Goal: Information Seeking & Learning: Find specific fact

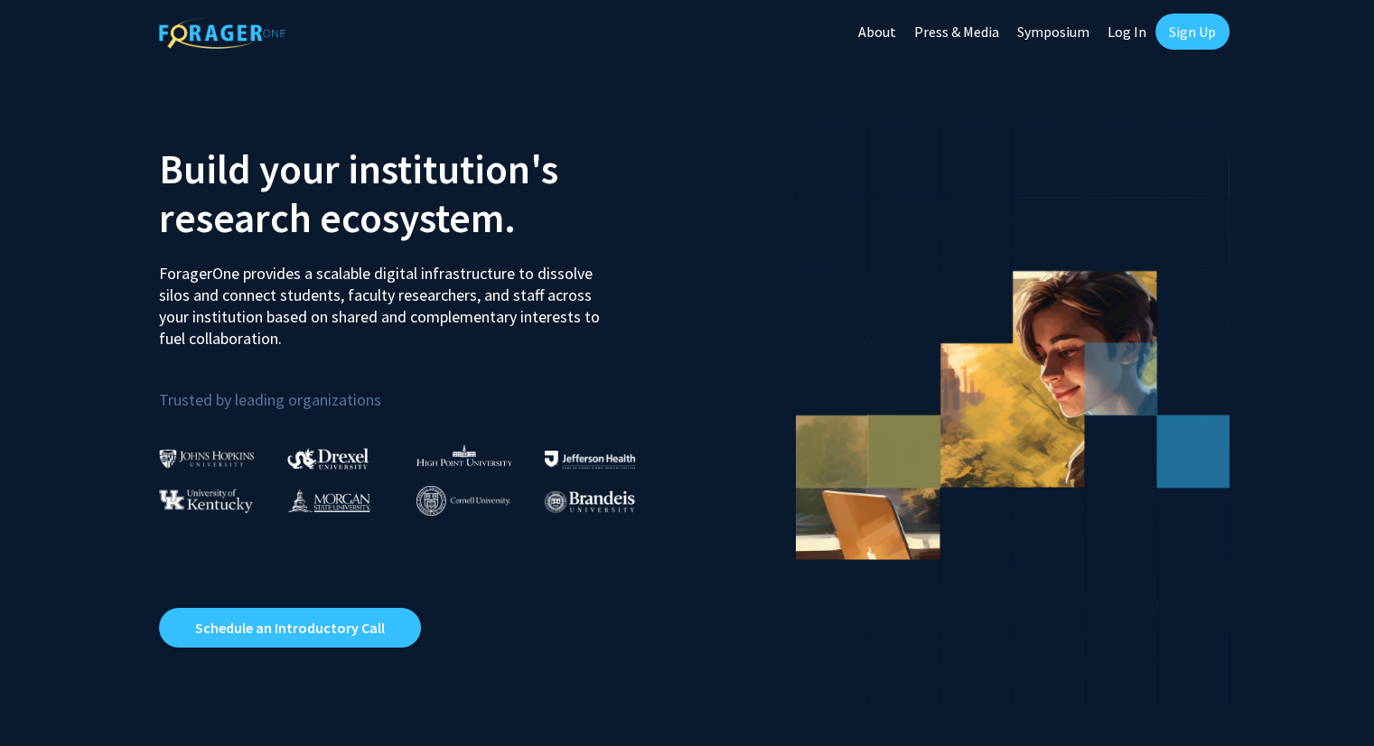
click at [1142, 33] on link "Log In" at bounding box center [1126, 31] width 57 height 63
select select
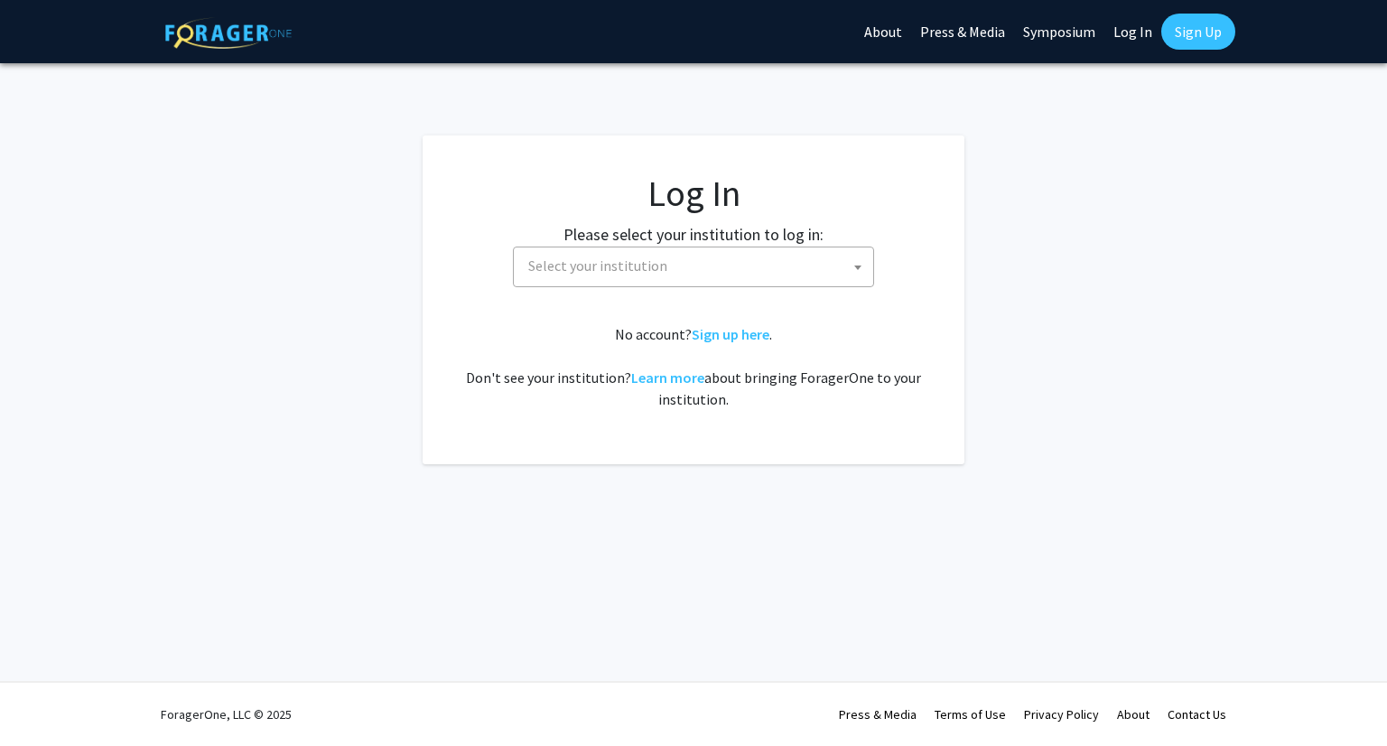
click at [742, 264] on span "Select your institution" at bounding box center [697, 265] width 352 height 37
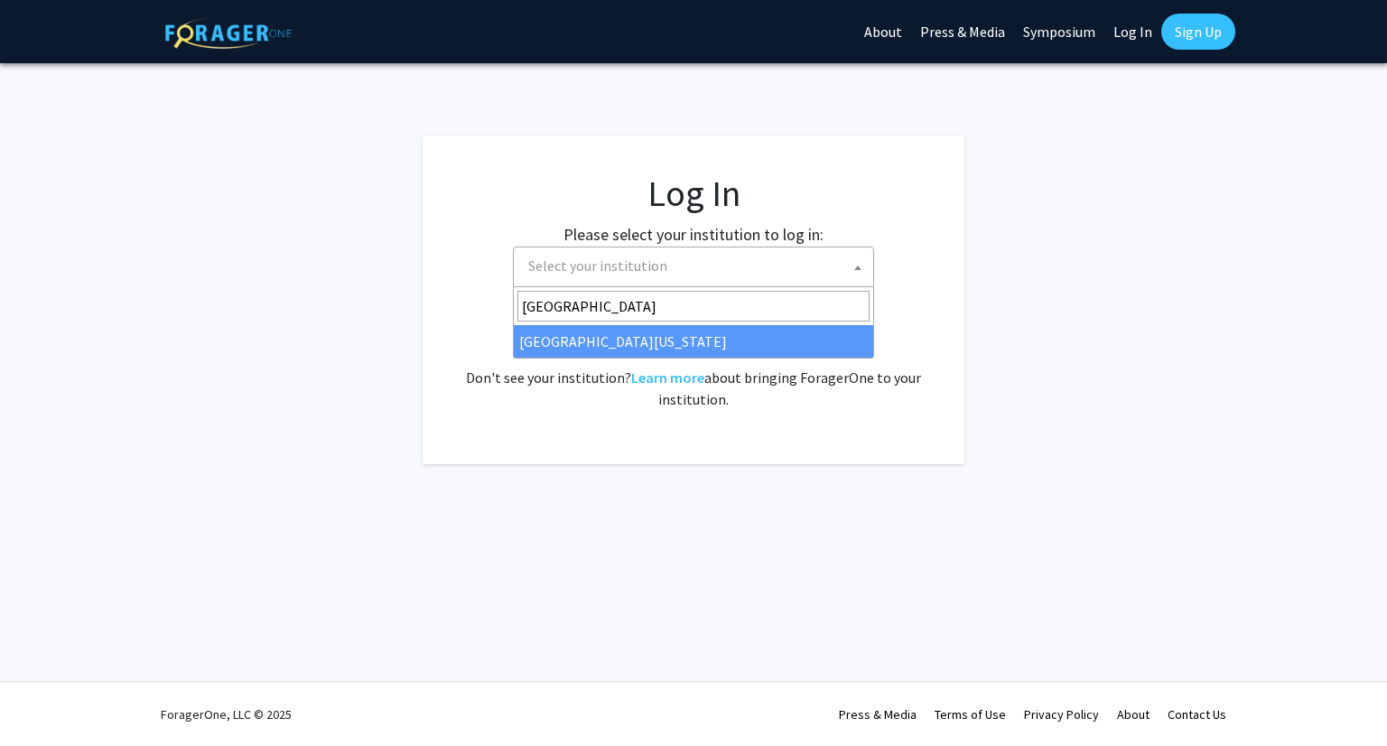
type input "university of mar"
select select "31"
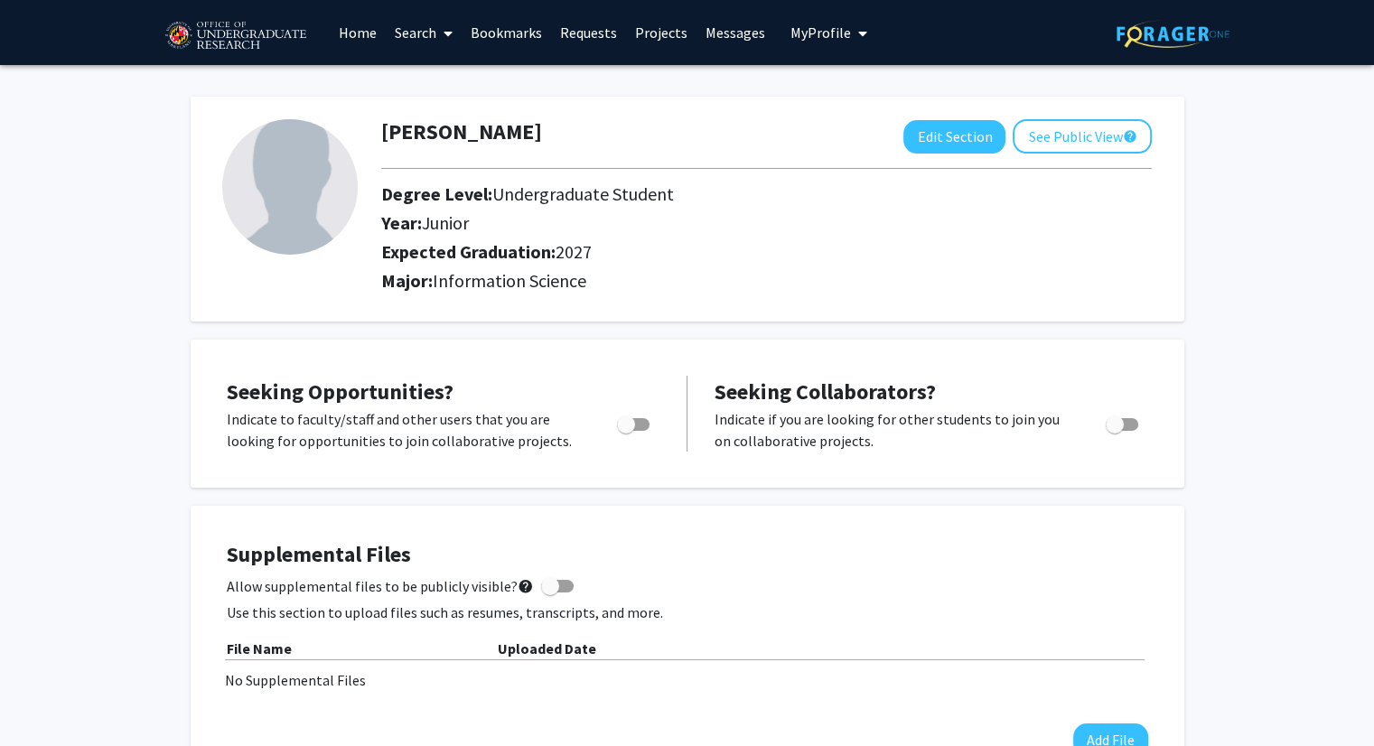
click at [372, 33] on link "Home" at bounding box center [358, 32] width 56 height 63
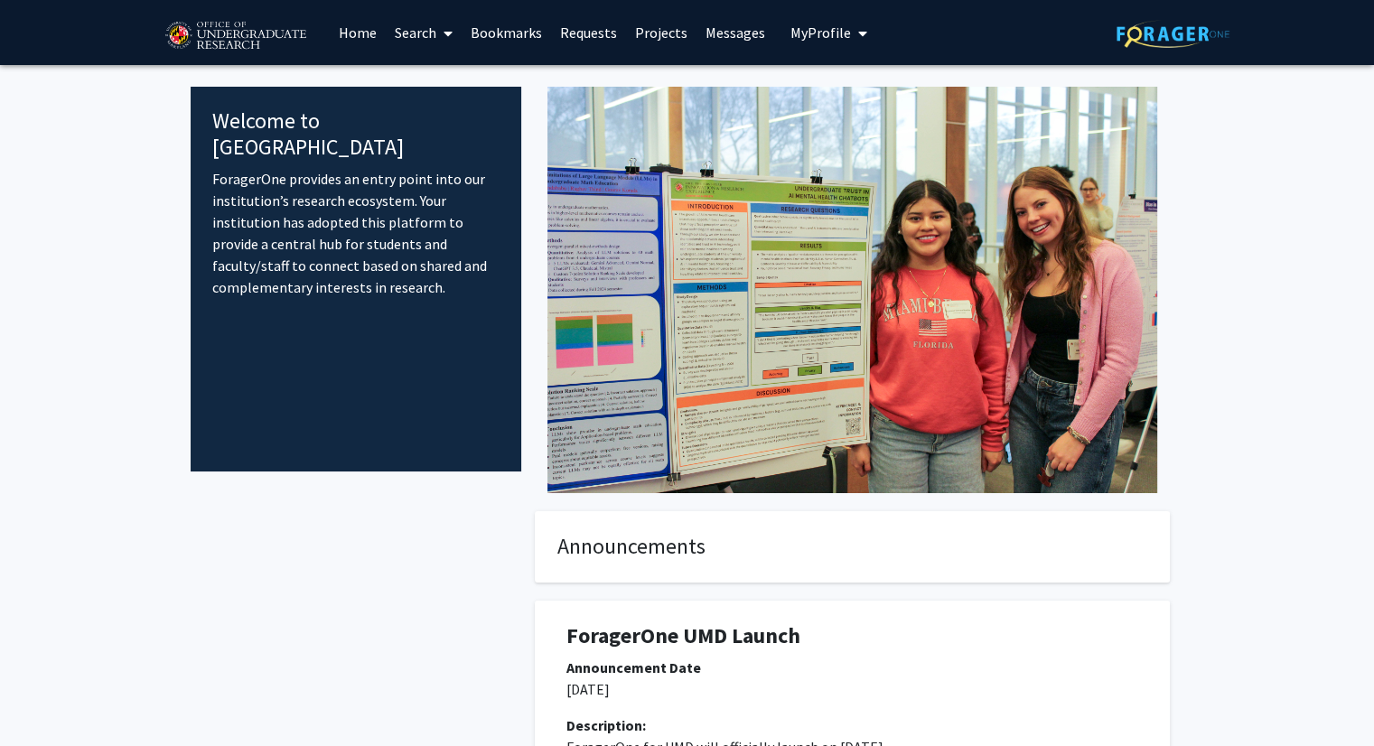
click at [668, 25] on link "Projects" at bounding box center [661, 32] width 70 height 63
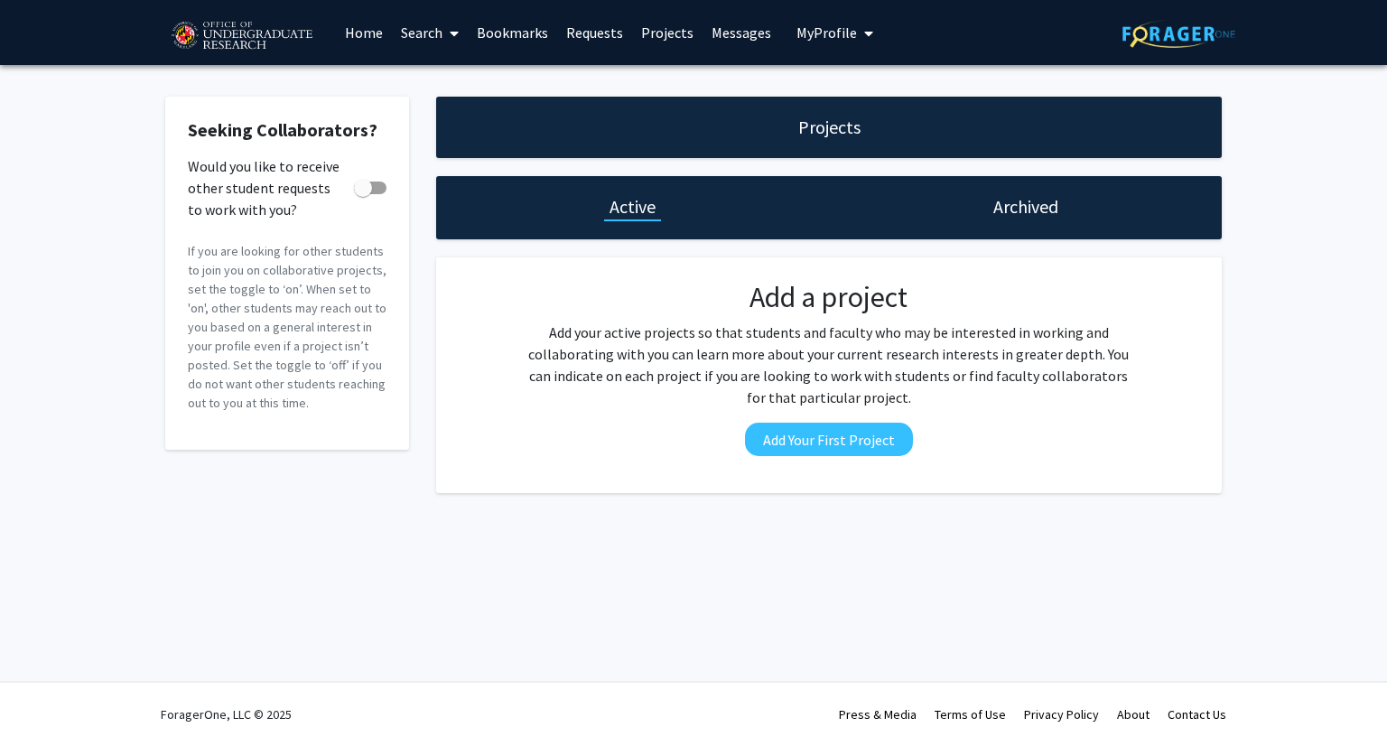
click at [599, 29] on link "Requests" at bounding box center [594, 32] width 75 height 63
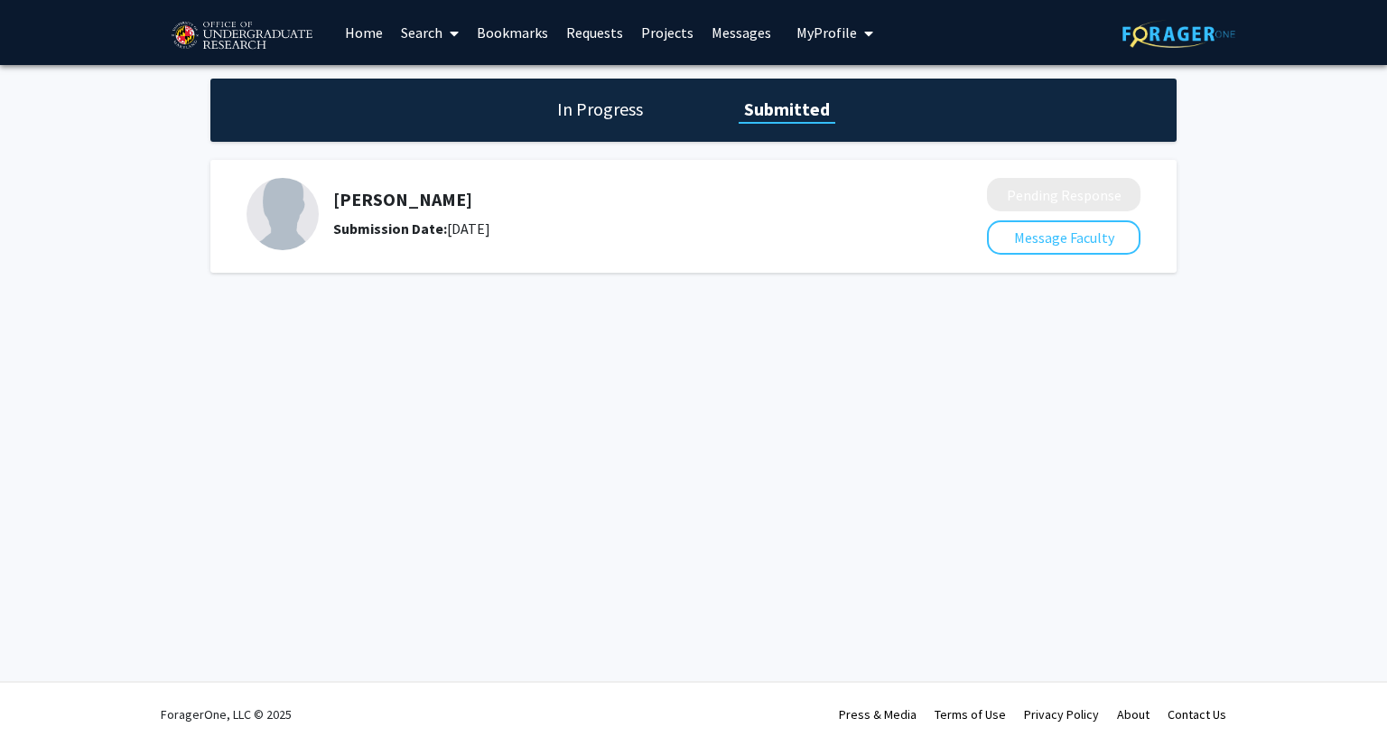
click at [518, 31] on link "Bookmarks" at bounding box center [512, 32] width 89 height 63
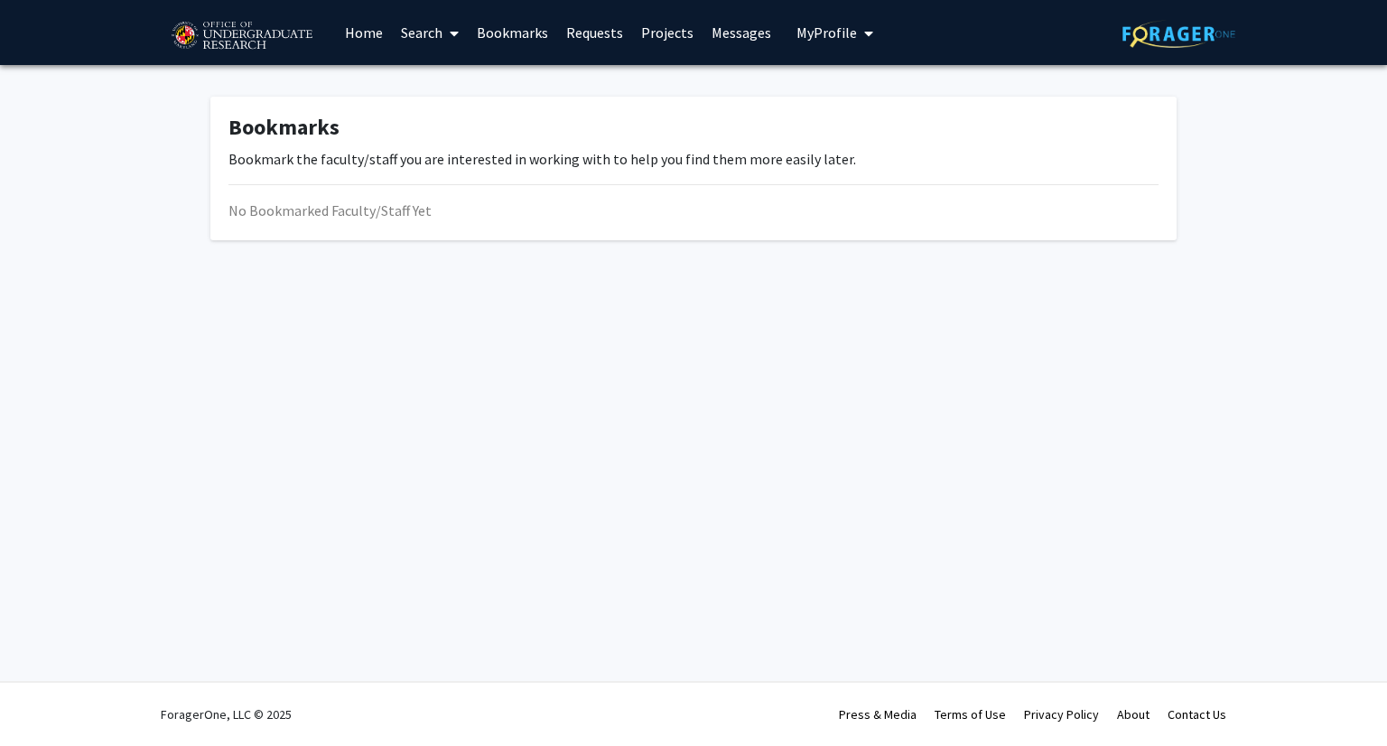
click at [330, 36] on link at bounding box center [250, 32] width 171 height 63
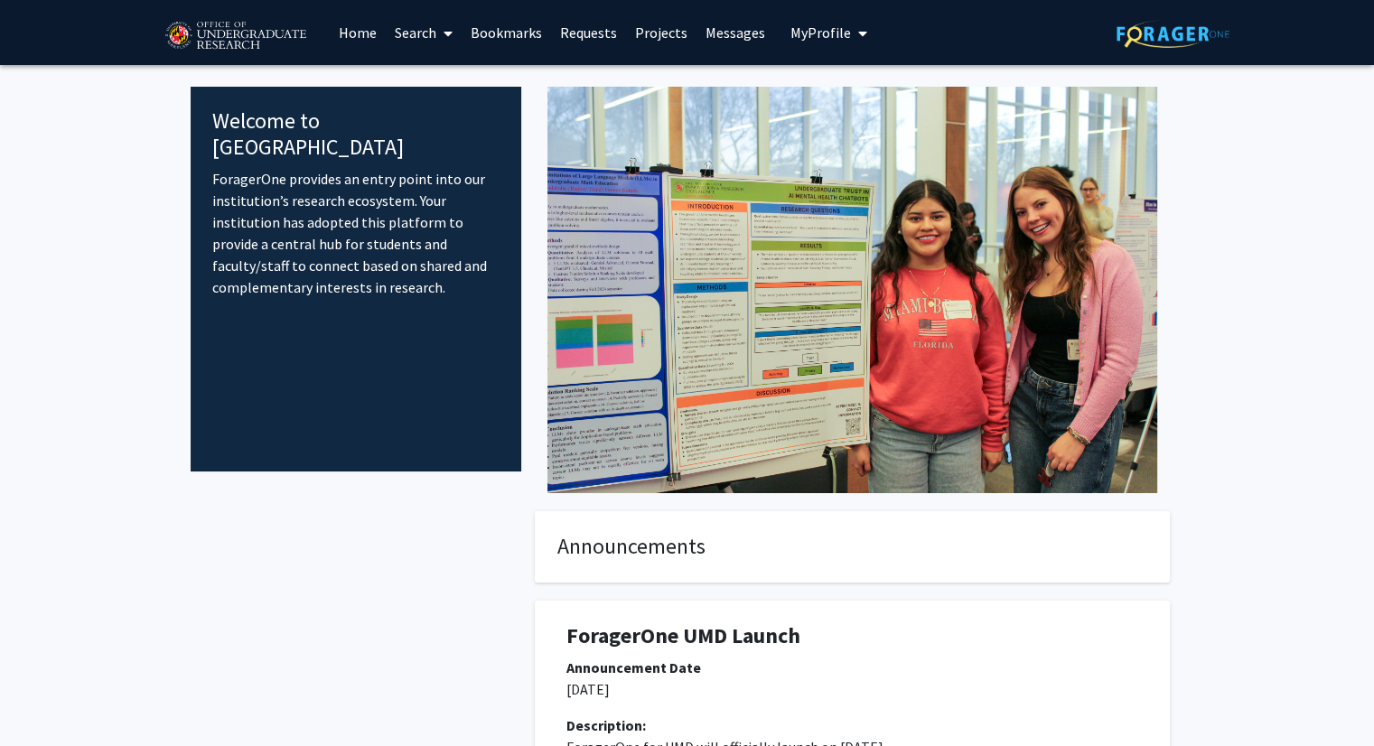
click at [408, 36] on link "Search" at bounding box center [424, 32] width 76 height 63
click at [272, 28] on img at bounding box center [235, 36] width 153 height 45
click at [785, 33] on button "My Profile" at bounding box center [829, 32] width 88 height 65
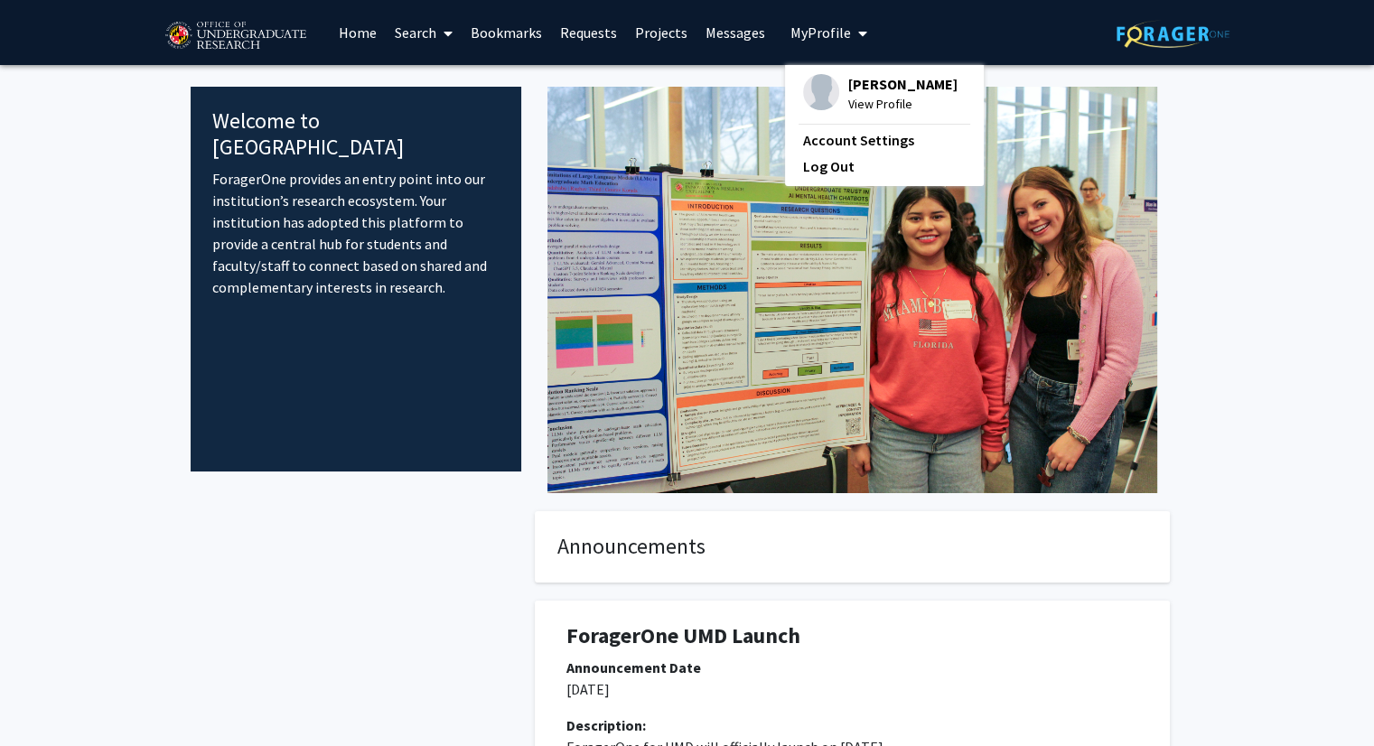
click at [745, 43] on link "Messages" at bounding box center [735, 32] width 78 height 63
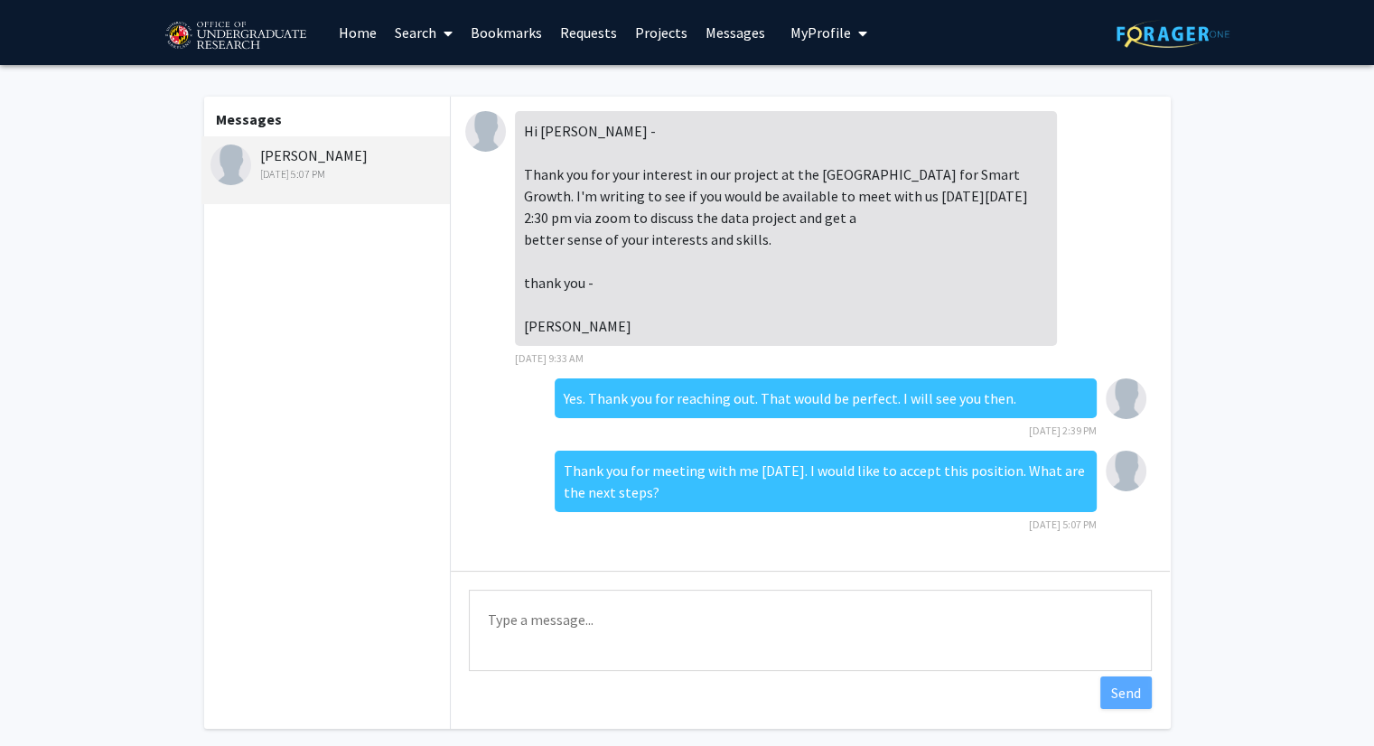
click at [325, 153] on div "Kathryn Howell Aug 14, 2025 5:07 PM" at bounding box center [328, 164] width 236 height 38
click at [347, 32] on link "Home" at bounding box center [358, 32] width 56 height 63
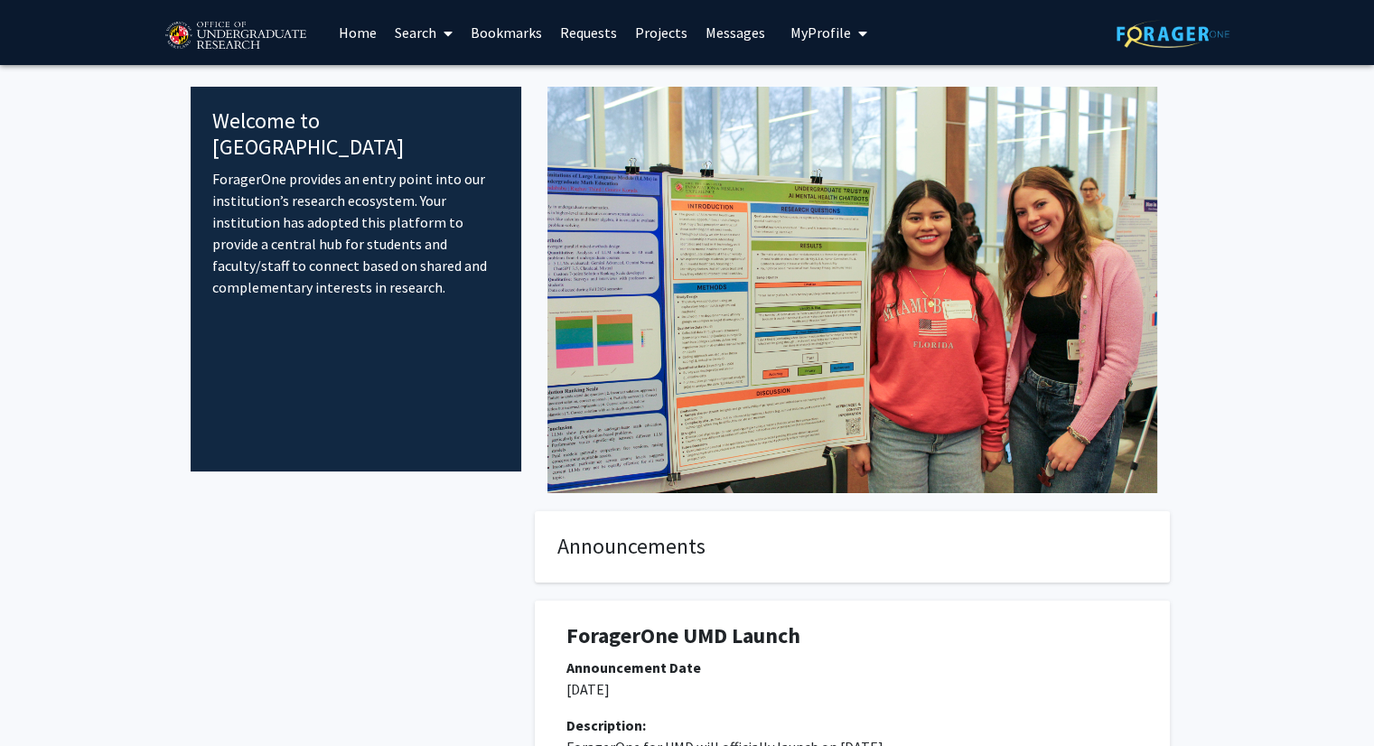
click at [402, 25] on link "Search" at bounding box center [424, 32] width 76 height 63
click at [412, 113] on span "Students" at bounding box center [441, 119] width 110 height 36
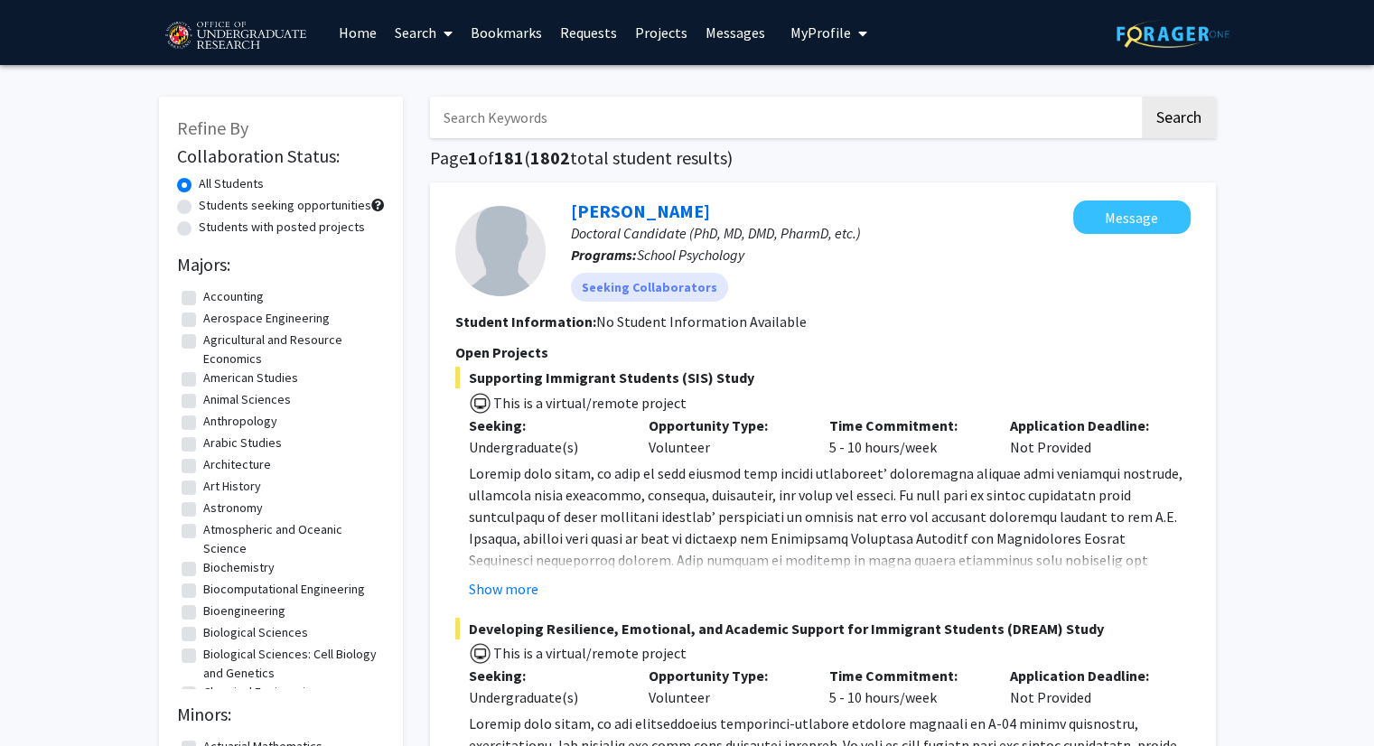
click at [512, 47] on link "Bookmarks" at bounding box center [506, 32] width 89 height 63
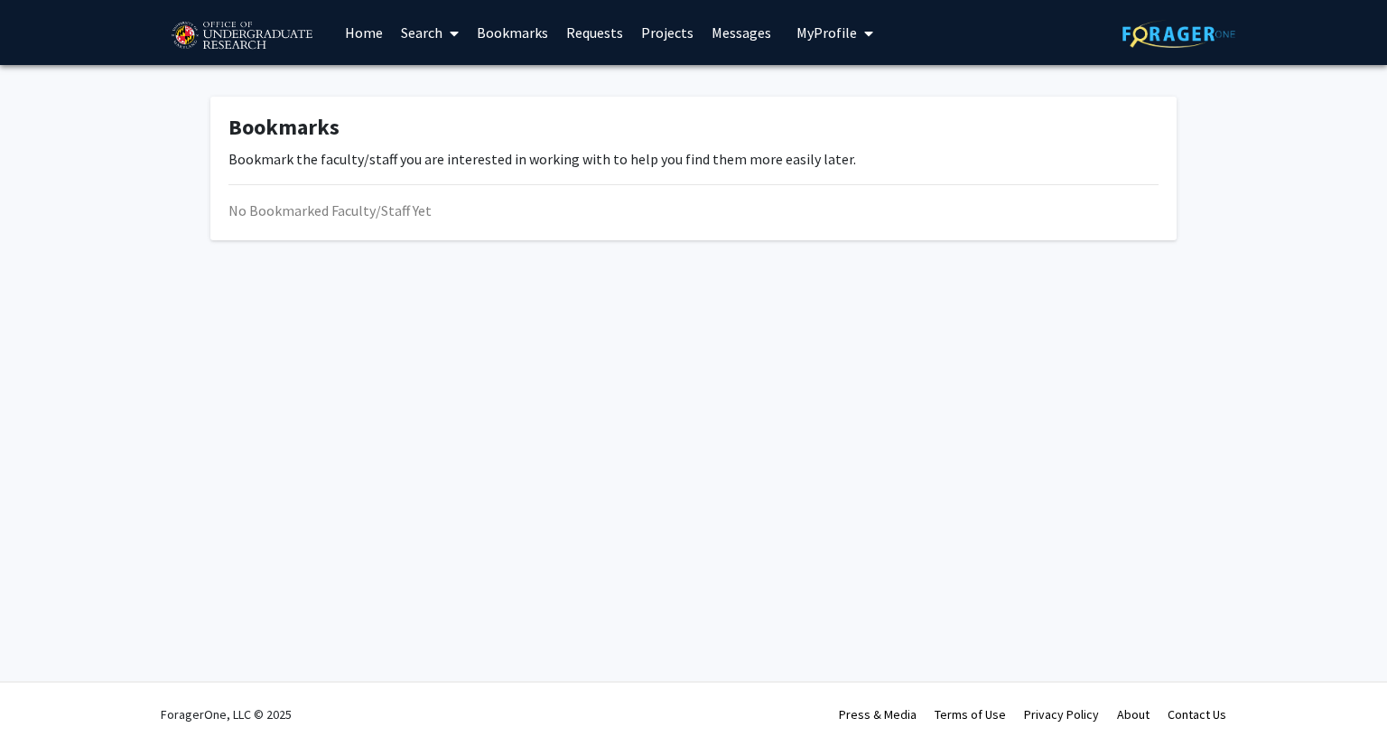
click at [571, 34] on link "Requests" at bounding box center [594, 32] width 75 height 63
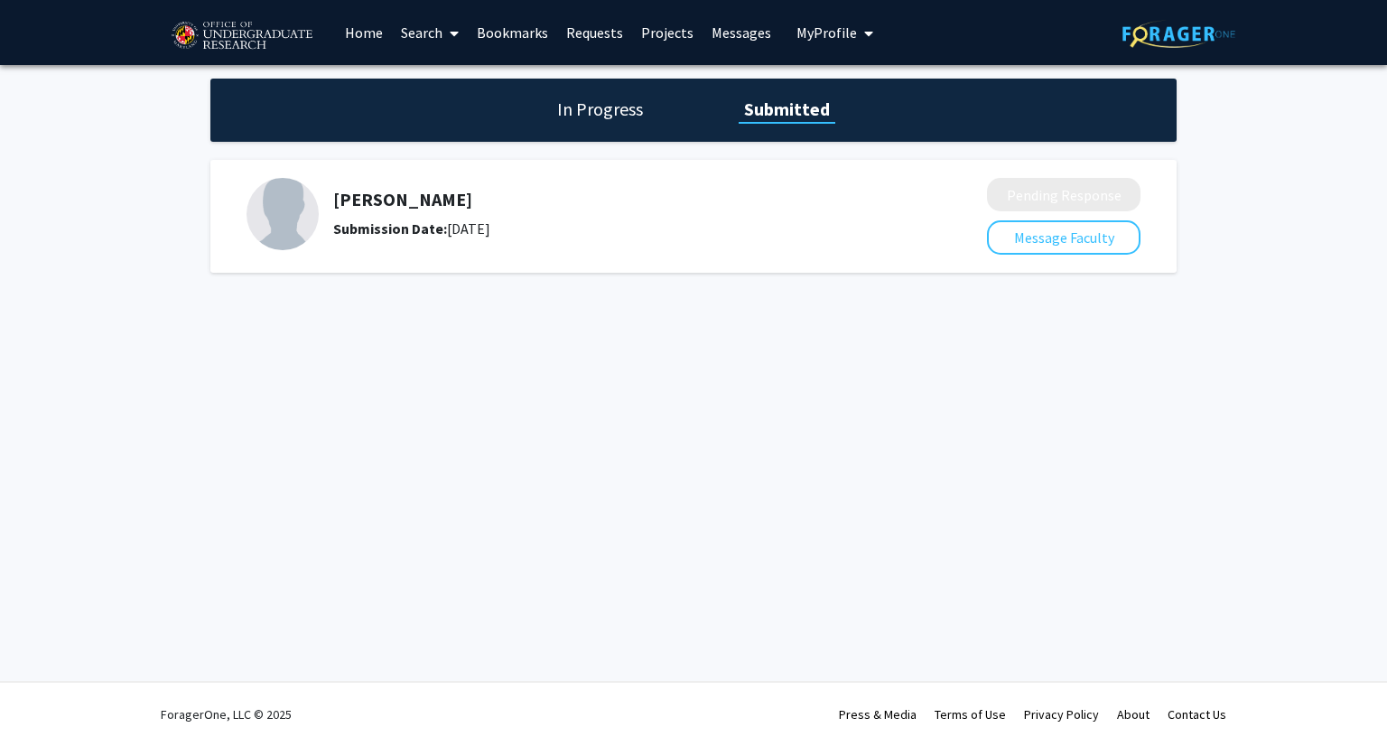
click at [358, 44] on link "Home" at bounding box center [364, 32] width 56 height 63
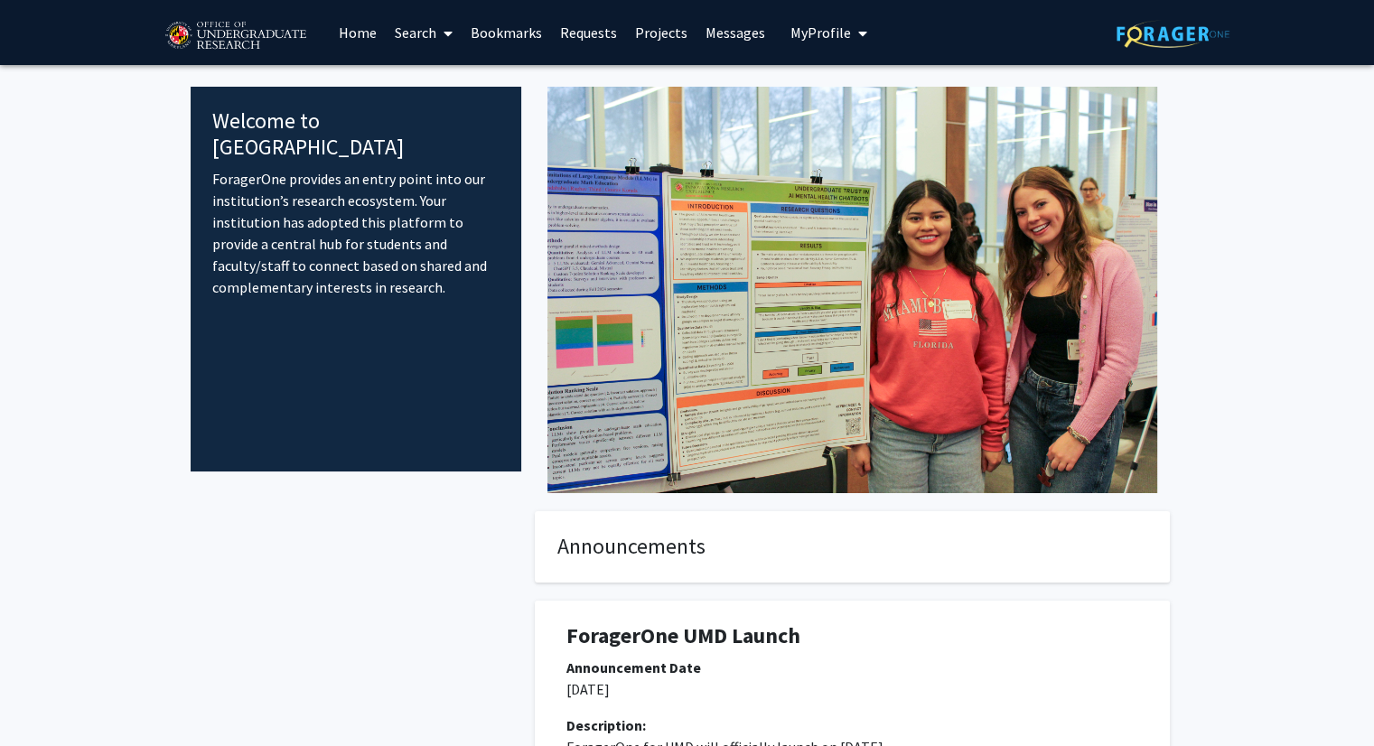
click at [641, 33] on link "Projects" at bounding box center [661, 32] width 70 height 63
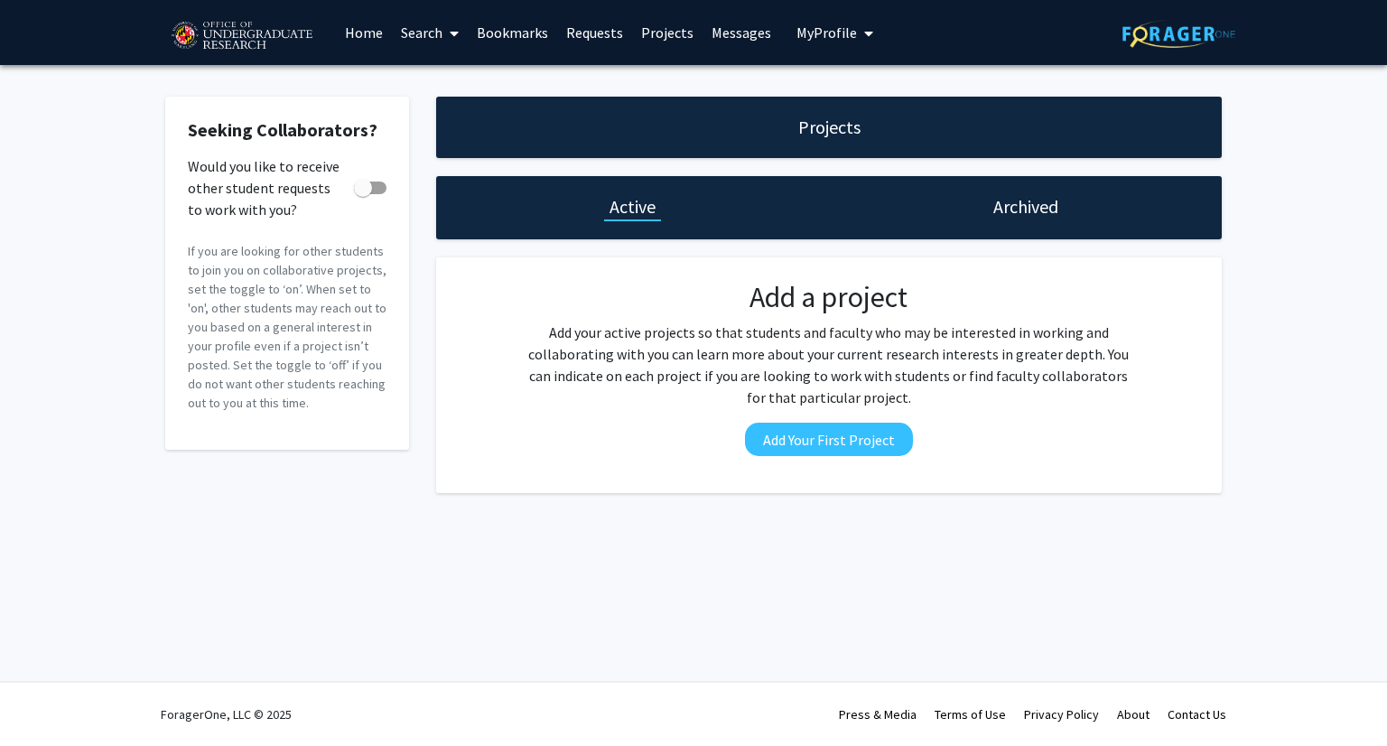
click at [926, 206] on div "Archived" at bounding box center [1025, 207] width 393 height 63
click at [997, 219] on div "Archived" at bounding box center [1025, 207] width 393 height 63
click at [1003, 207] on h1 "Archived" at bounding box center [1026, 206] width 65 height 25
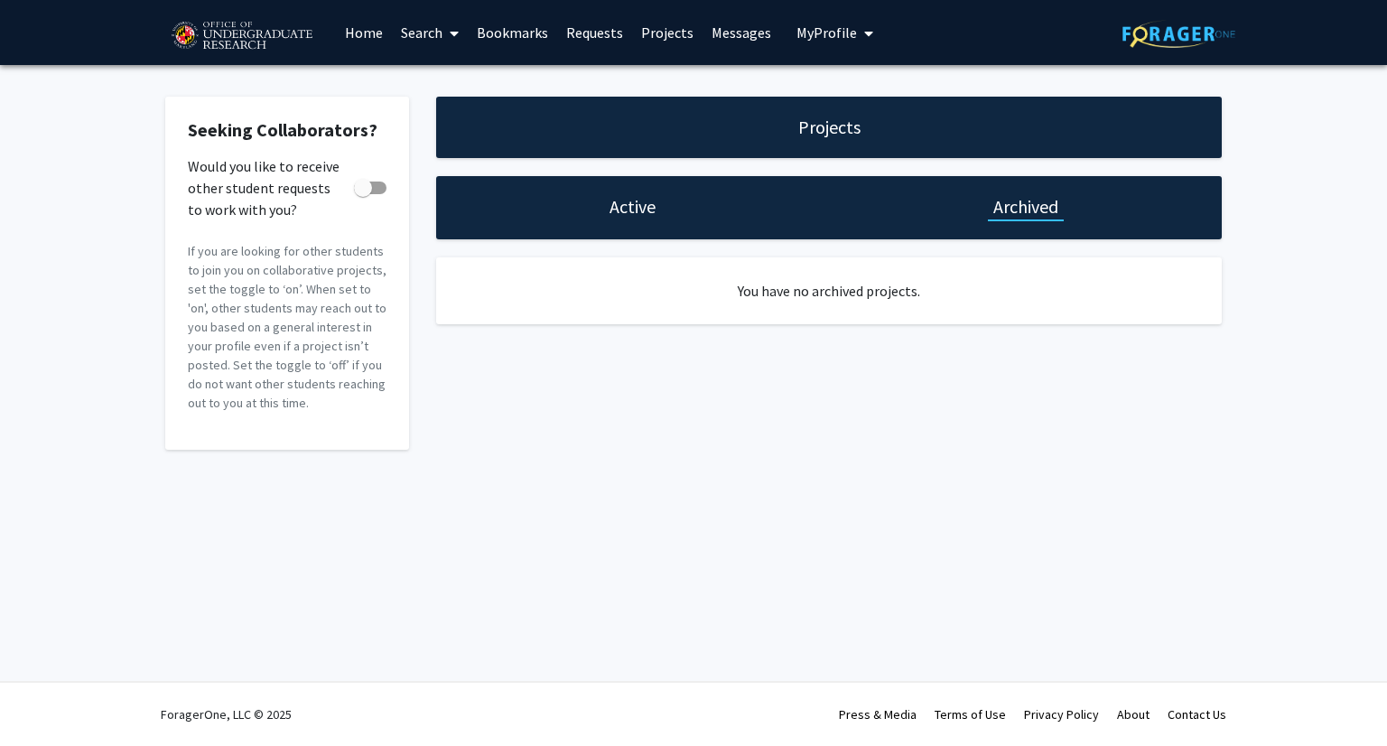
click at [661, 211] on div "Active" at bounding box center [632, 207] width 393 height 63
click at [780, 116] on div "Projects" at bounding box center [829, 127] width 786 height 61
click at [283, 23] on img at bounding box center [241, 36] width 153 height 45
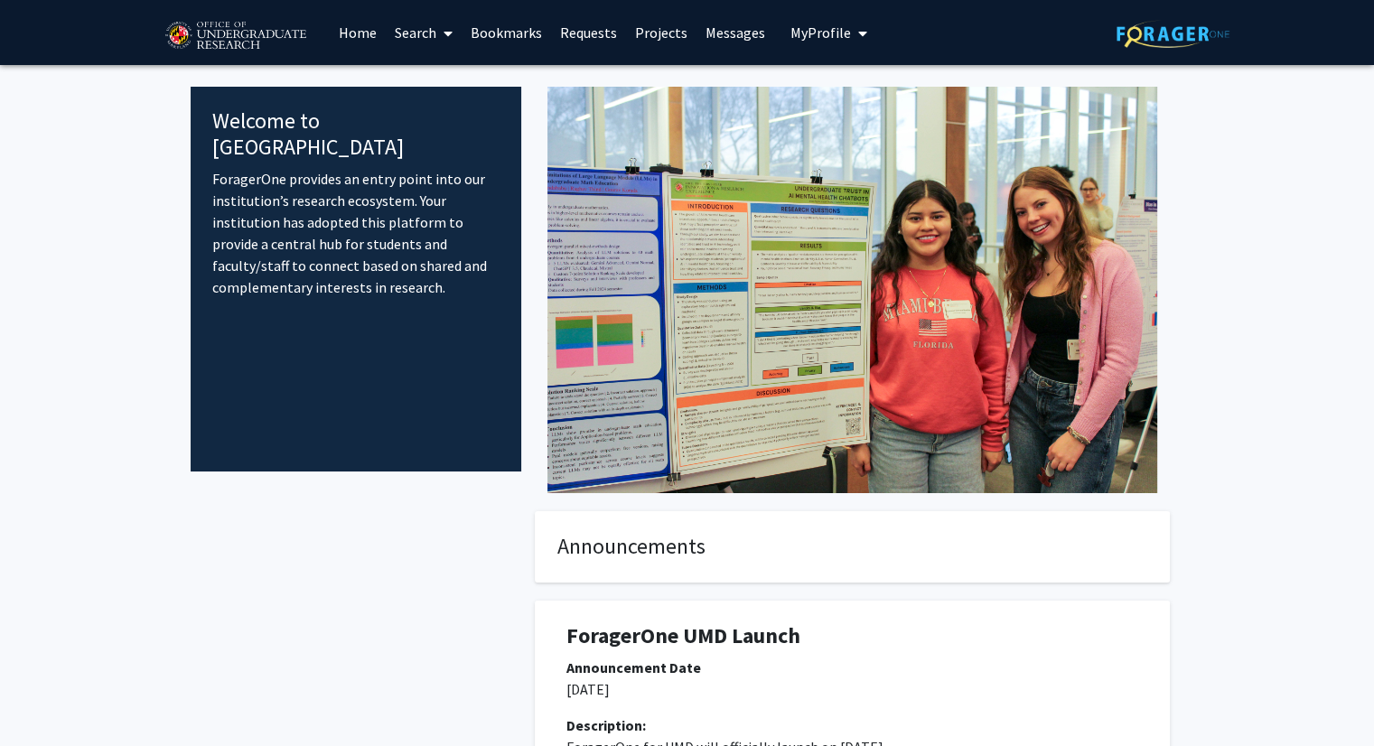
click at [851, 44] on span "My profile dropdown to access profile and logout" at bounding box center [859, 33] width 16 height 63
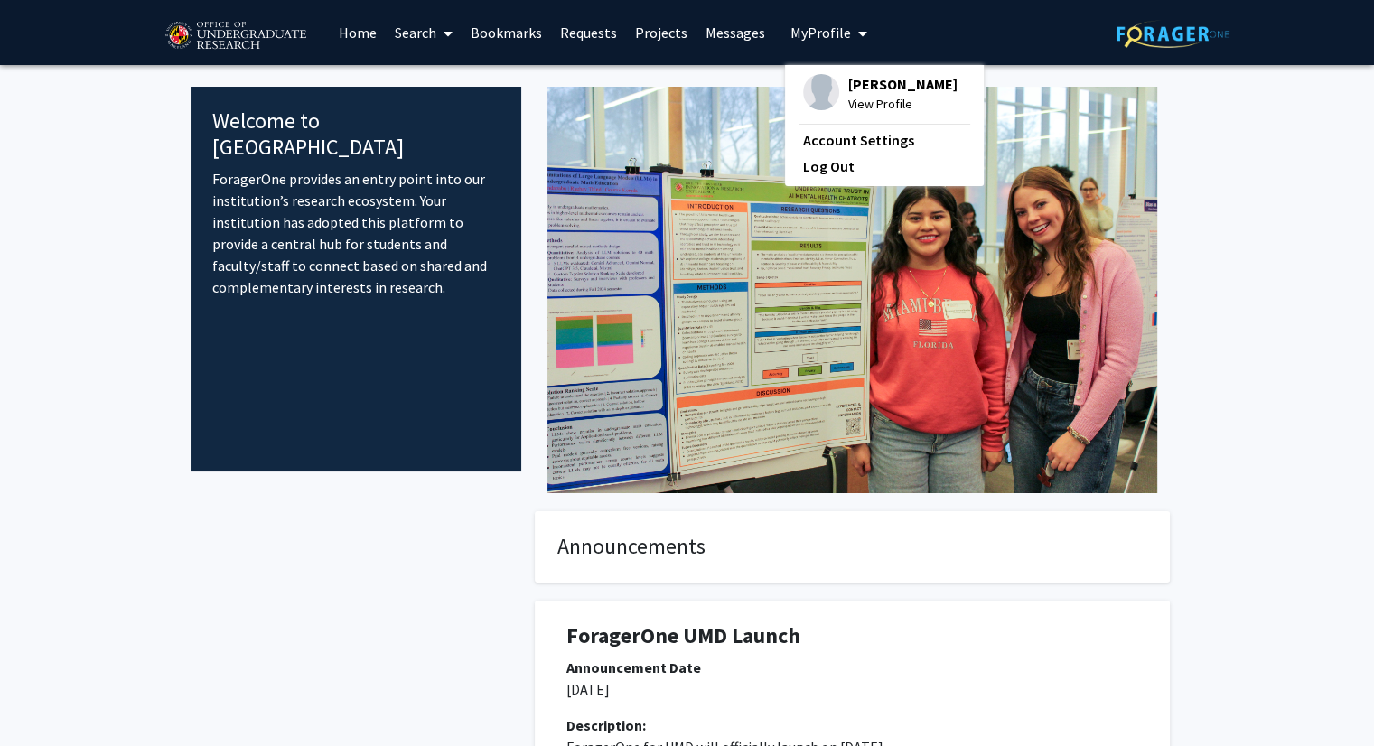
click at [415, 29] on link "Search" at bounding box center [424, 32] width 76 height 63
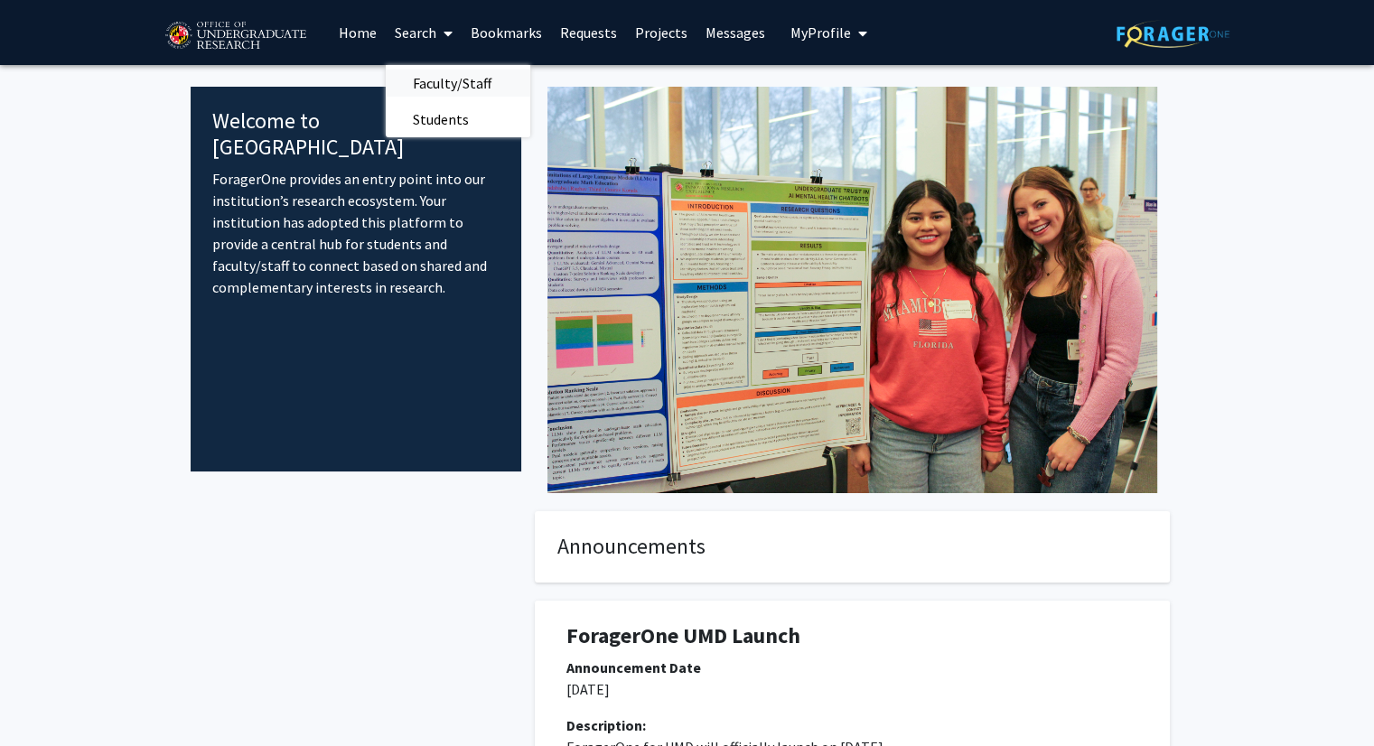
click at [419, 87] on span "Faculty/Staff" at bounding box center [452, 83] width 133 height 36
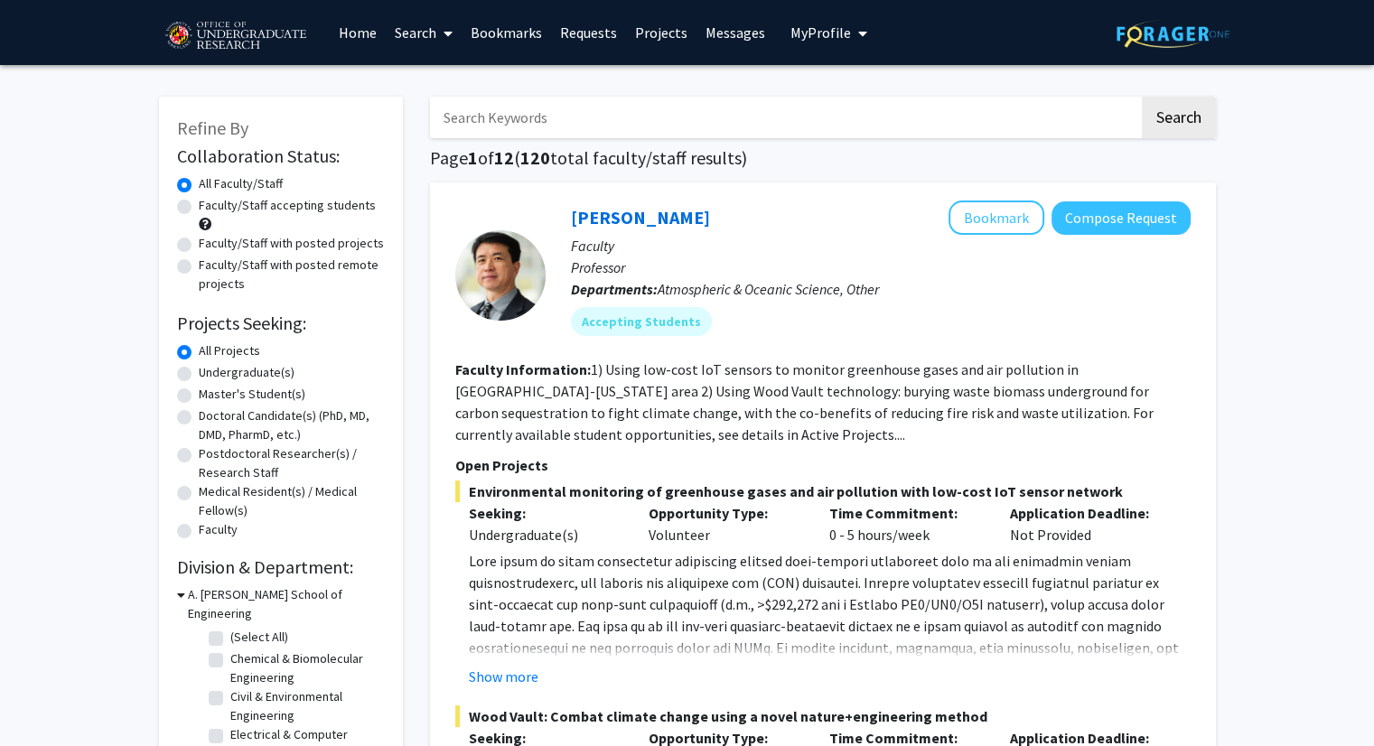
click at [513, 122] on input "Search Keywords" at bounding box center [784, 118] width 709 height 42
type input "n"
type input "howell"
click at [1142, 97] on button "Search" at bounding box center [1179, 118] width 74 height 42
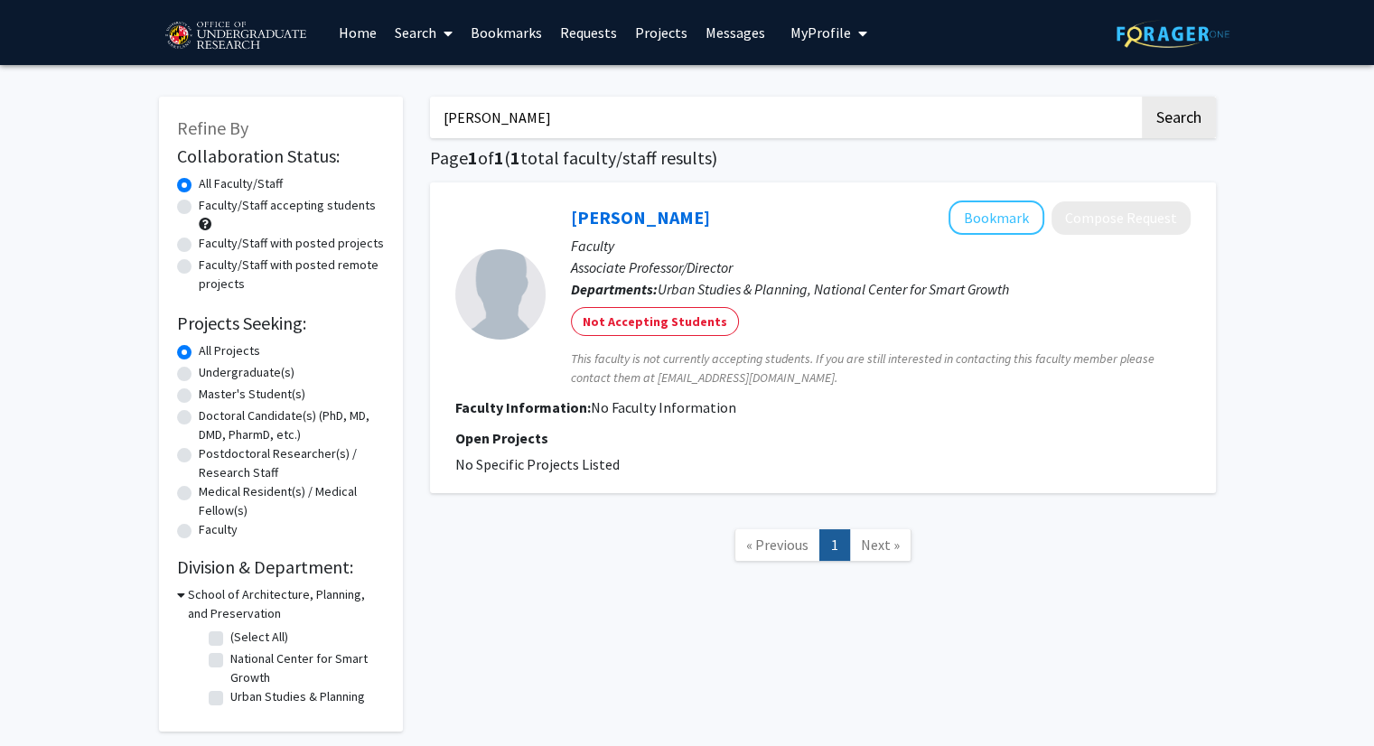
drag, startPoint x: 518, startPoint y: 126, endPoint x: 406, endPoint y: 127, distance: 112.0
click at [406, 127] on div "Refine By Collaboration Status: Collaboration Status All Faculty/Staff Collabor…" at bounding box center [687, 405] width 1084 height 653
